Goal: Transaction & Acquisition: Purchase product/service

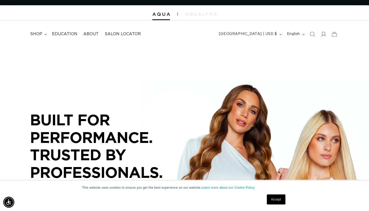
scroll to position [0, 333]
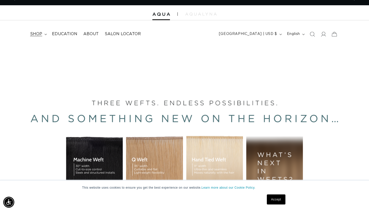
click at [42, 34] on summary "shop" at bounding box center [38, 33] width 22 height 11
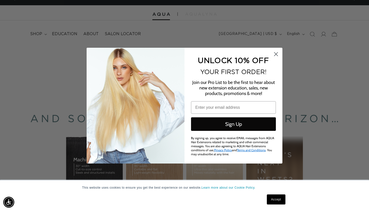
scroll to position [0, 0]
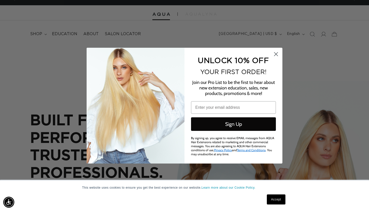
click at [276, 54] on icon "Close dialog" at bounding box center [276, 54] width 4 height 4
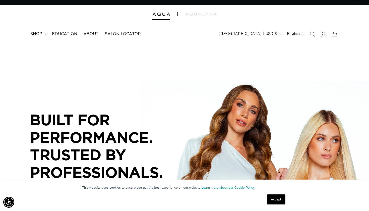
click at [35, 33] on span "shop" at bounding box center [36, 33] width 12 height 5
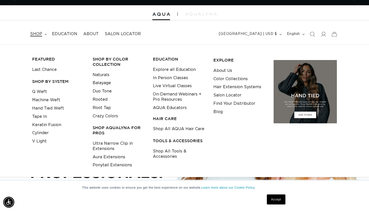
scroll to position [0, 333]
click at [299, 77] on img at bounding box center [305, 91] width 65 height 65
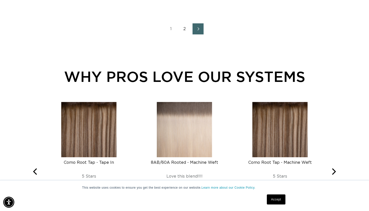
scroll to position [670, 0]
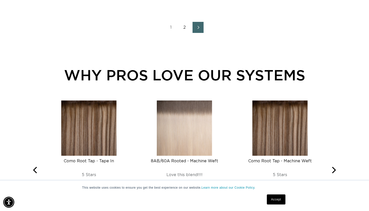
click at [114, 124] on img at bounding box center [88, 127] width 55 height 55
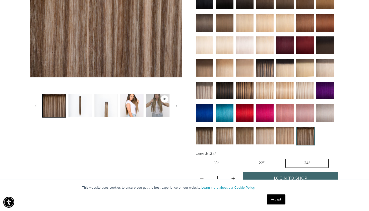
scroll to position [0, 333]
click at [307, 138] on img at bounding box center [305, 136] width 19 height 19
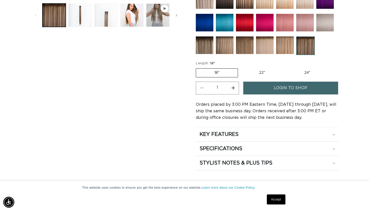
scroll to position [234, 0]
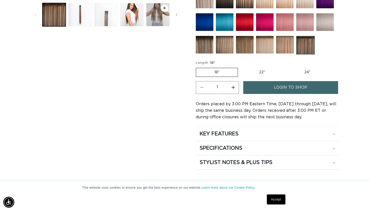
click at [265, 68] on label "22" Variant sold out or unavailable" at bounding box center [262, 72] width 43 height 9
click at [241, 67] on input "22" Variant sold out or unavailable" at bounding box center [240, 67] width 0 height 0
radio input "true"
